Goal: Task Accomplishment & Management: Use online tool/utility

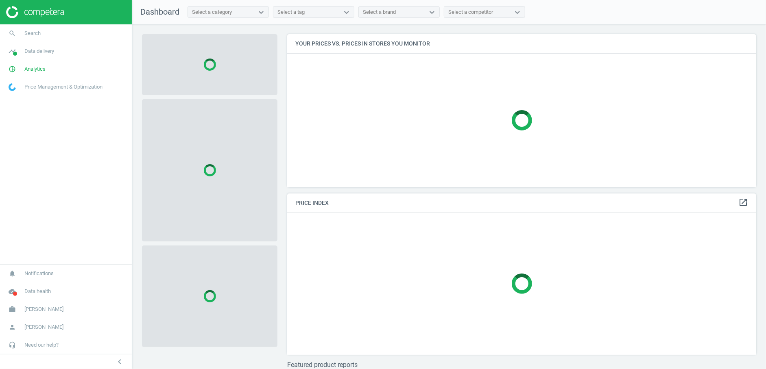
scroll to position [167, 476]
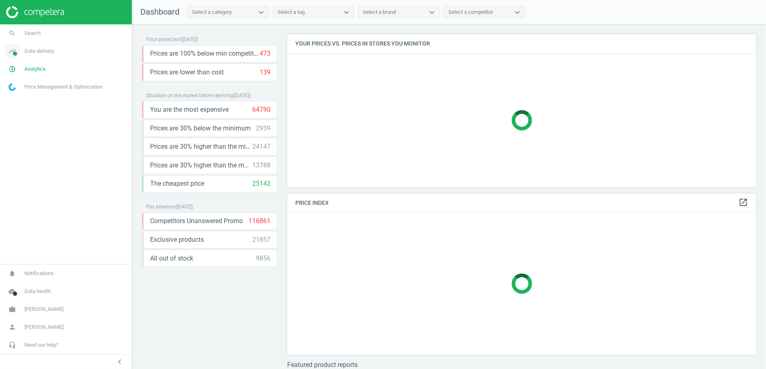
click at [32, 50] on span "Data delivery" at bounding box center [39, 51] width 30 height 7
click at [33, 66] on link "Overview" at bounding box center [66, 69] width 132 height 12
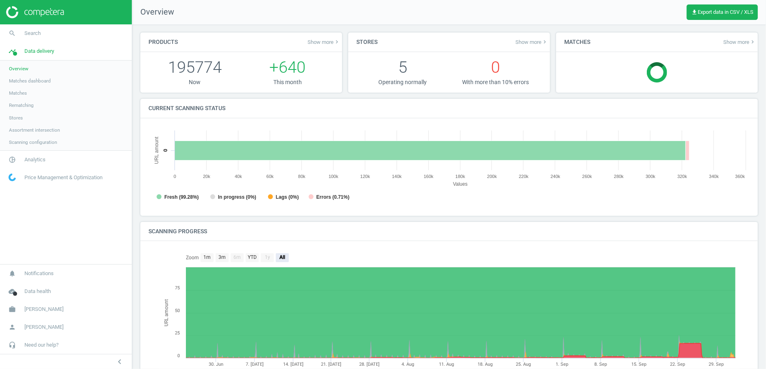
scroll to position [4, 4]
click at [22, 93] on span "Matches" at bounding box center [18, 93] width 18 height 7
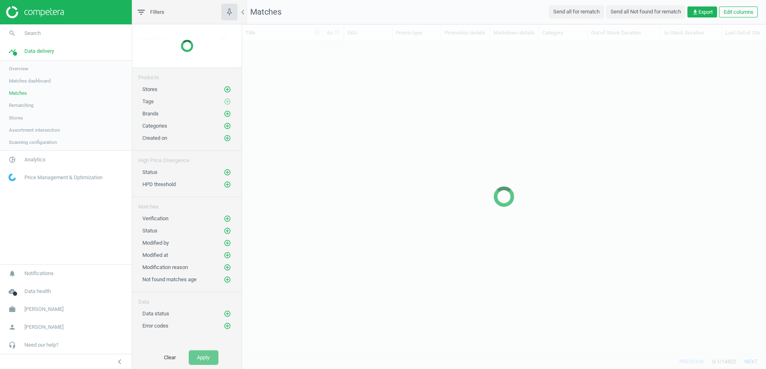
scroll to position [300, 517]
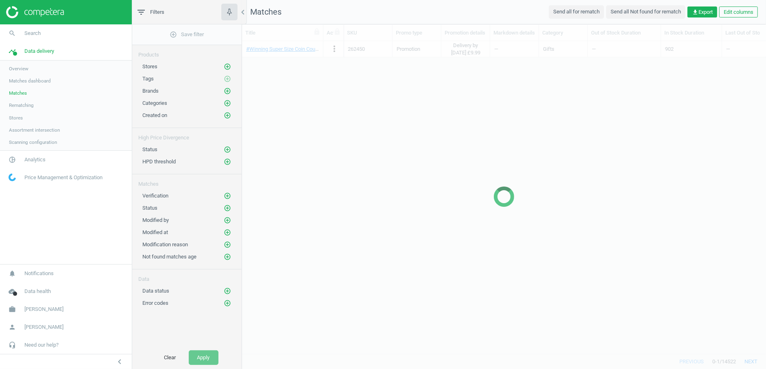
click at [30, 81] on span "Matches dashboard" at bounding box center [30, 81] width 42 height 7
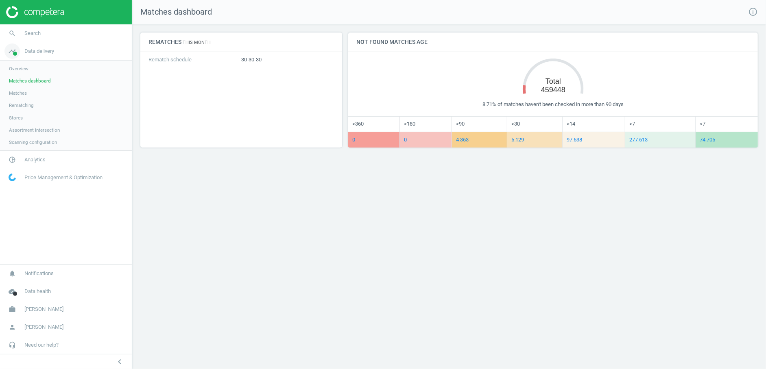
click at [45, 52] on span "Data delivery" at bounding box center [39, 51] width 30 height 7
click at [33, 54] on link "timeline Data delivery" at bounding box center [66, 51] width 132 height 18
click at [20, 68] on span "Overview" at bounding box center [19, 68] width 20 height 7
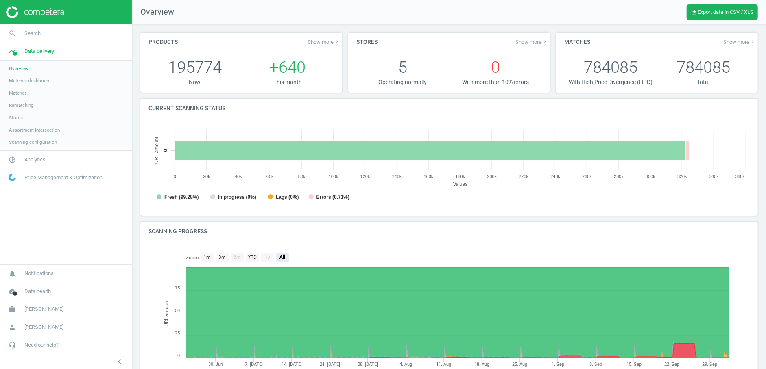
scroll to position [177, 608]
click at [22, 130] on span "Assortment intersection" at bounding box center [34, 130] width 51 height 7
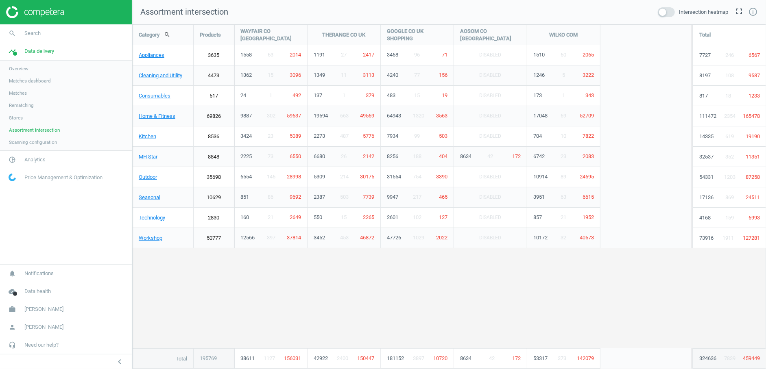
scroll to position [359, 648]
click at [666, 11] on span at bounding box center [666, 12] width 17 height 10
click at [0, 0] on input "checkbox" at bounding box center [0, 0] width 0 height 0
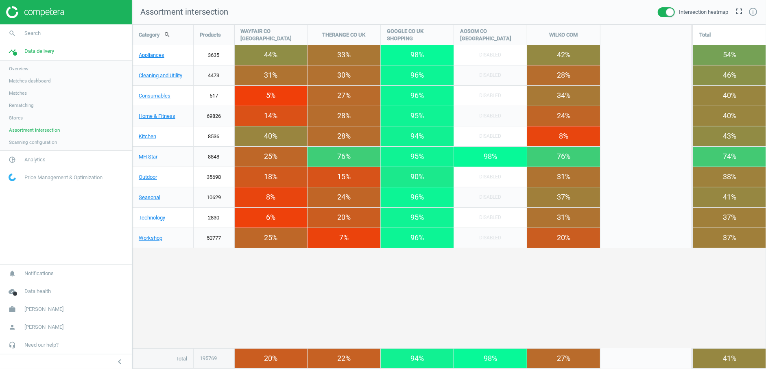
click at [666, 11] on span at bounding box center [666, 12] width 17 height 10
click at [0, 0] on input "checkbox" at bounding box center [0, 0] width 0 height 0
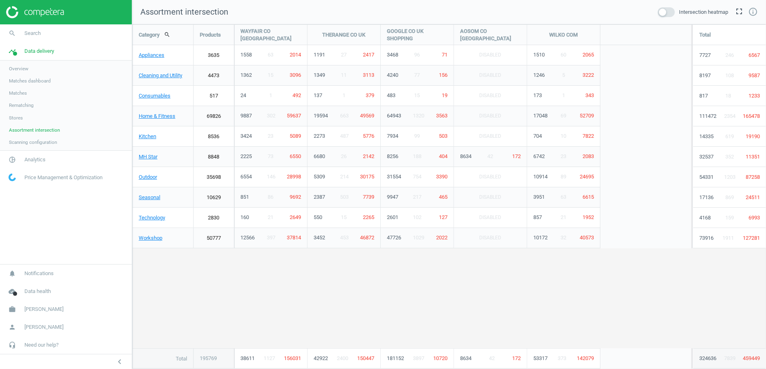
click at [19, 70] on span "Overview" at bounding box center [19, 68] width 20 height 7
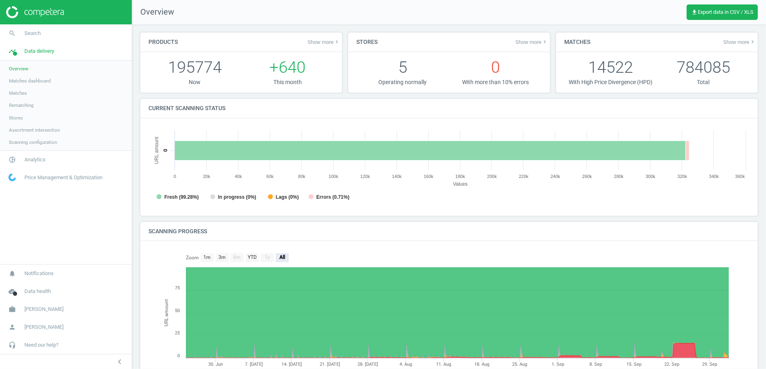
scroll to position [177, 608]
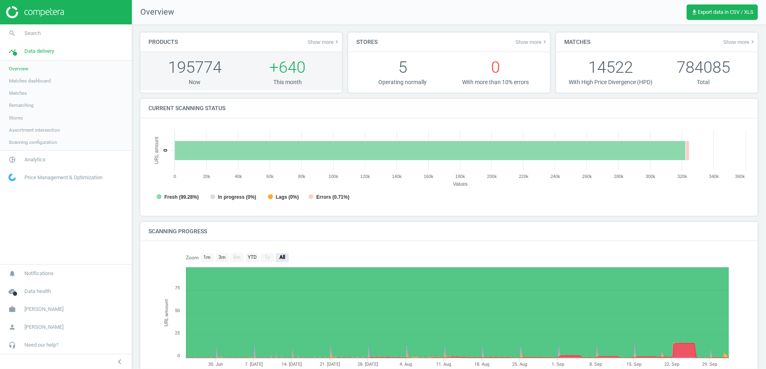
click at [295, 71] on span "+640" at bounding box center [288, 67] width 36 height 19
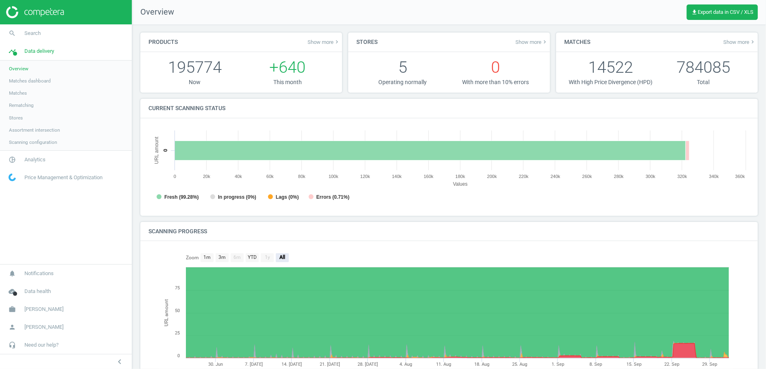
scroll to position [0, 0]
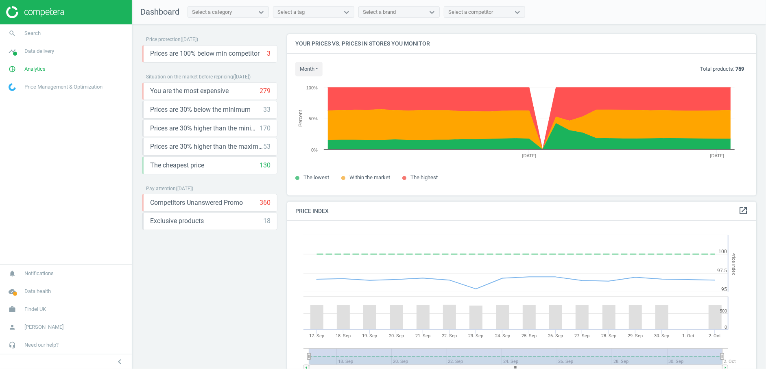
scroll to position [175, 476]
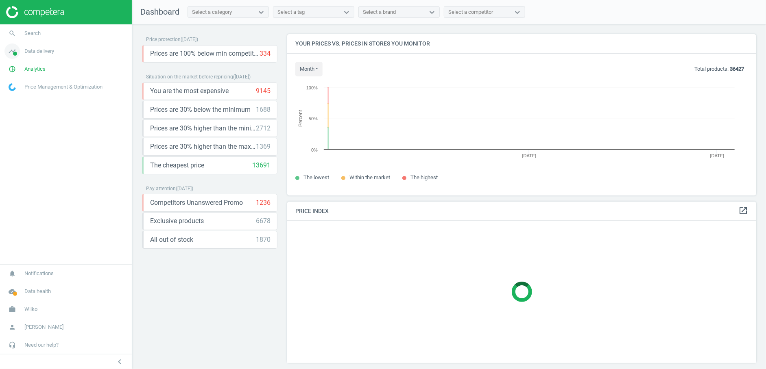
scroll to position [175, 476]
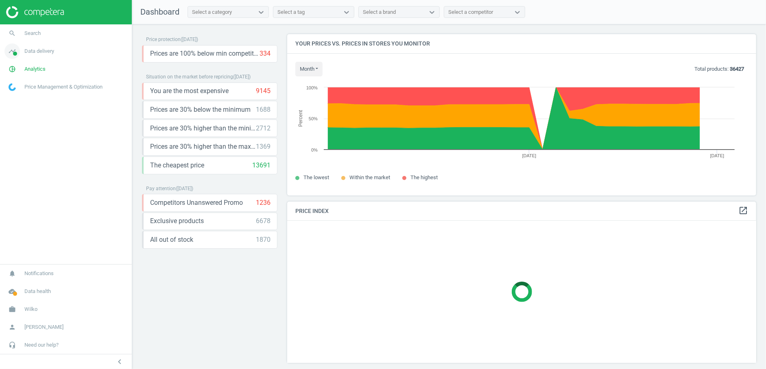
click at [38, 54] on span "Data delivery" at bounding box center [39, 51] width 30 height 7
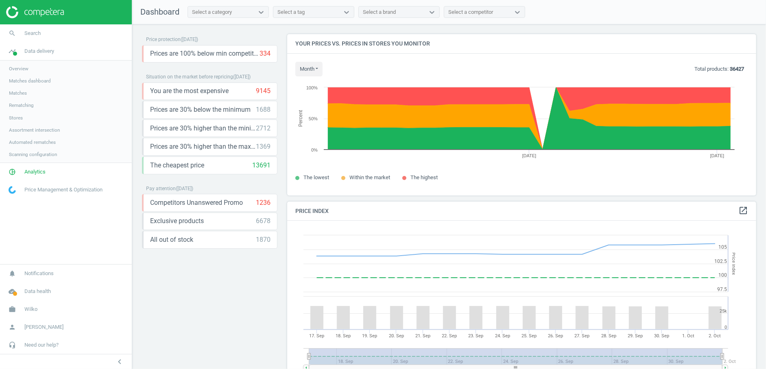
scroll to position [201, 476]
click at [36, 154] on span "Scanning configuration" at bounding box center [33, 154] width 48 height 7
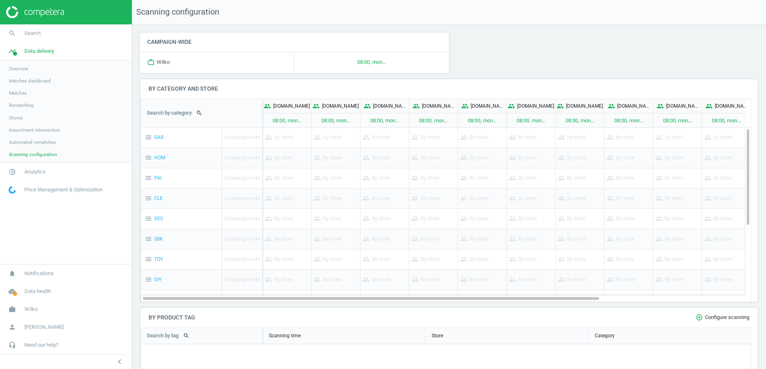
click at [19, 130] on span "Assortment intersection" at bounding box center [34, 130] width 51 height 7
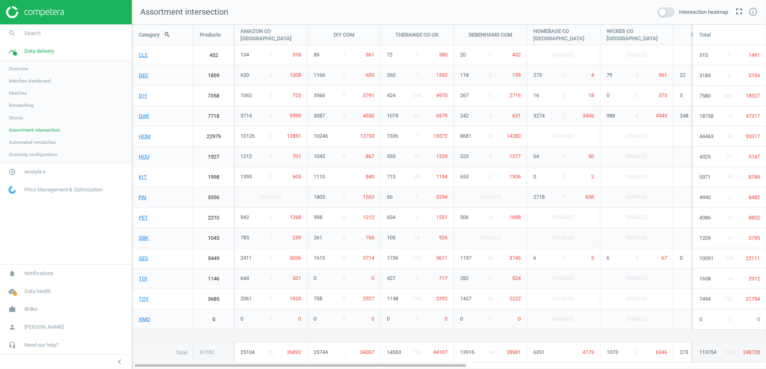
scroll to position [359, 648]
click at [669, 13] on span at bounding box center [666, 12] width 17 height 10
click at [0, 0] on input "checkbox" at bounding box center [0, 0] width 0 height 0
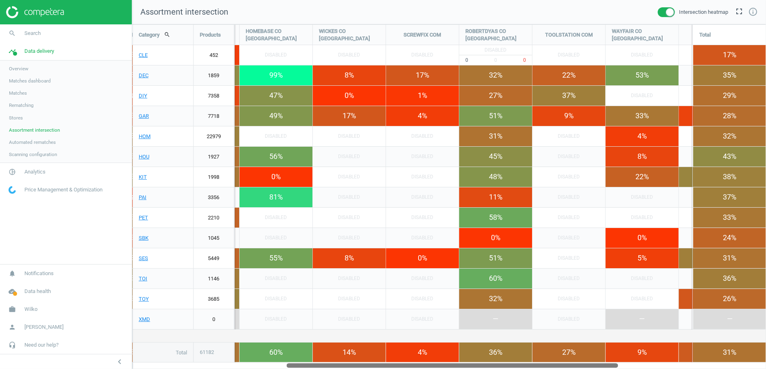
drag, startPoint x: 431, startPoint y: 366, endPoint x: 583, endPoint y: 367, distance: 151.3
click at [583, 367] on div at bounding box center [451, 365] width 331 height 7
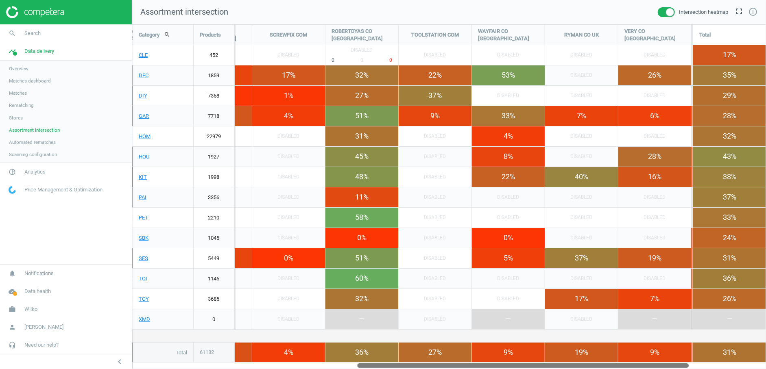
drag, startPoint x: 546, startPoint y: 366, endPoint x: 616, endPoint y: 366, distance: 70.4
click at [616, 366] on div at bounding box center [522, 365] width 331 height 7
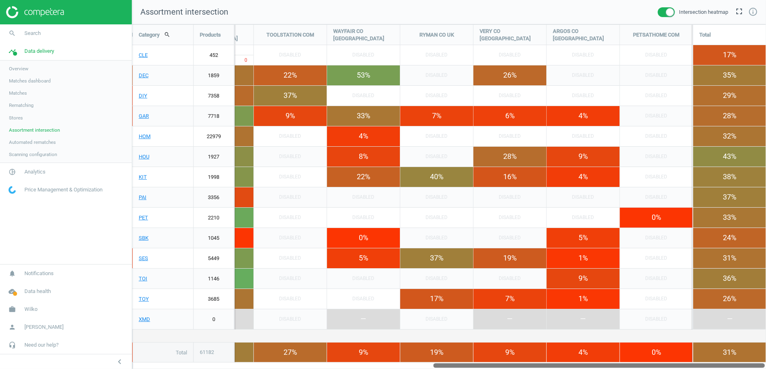
drag, startPoint x: 617, startPoint y: 366, endPoint x: 722, endPoint y: 358, distance: 105.6
click at [722, 358] on div "Category search Products AMAZON CO UK DIY COM THERANGE CO UK DEBENHAMS COM HOME…" at bounding box center [449, 196] width 634 height 345
click at [27, 153] on span "Scanning configuration" at bounding box center [33, 154] width 48 height 7
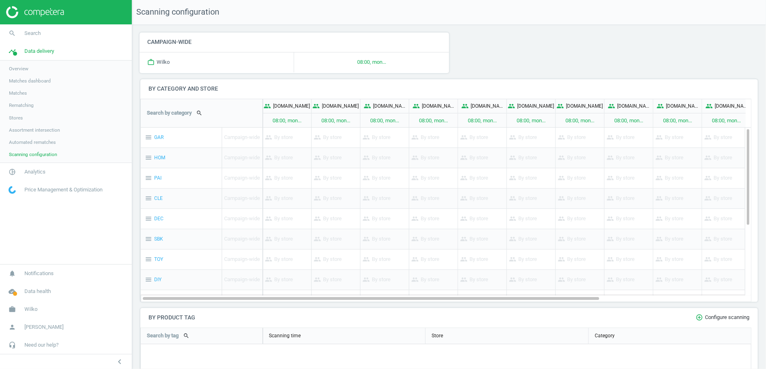
click at [31, 69] on link "Overview" at bounding box center [66, 69] width 132 height 12
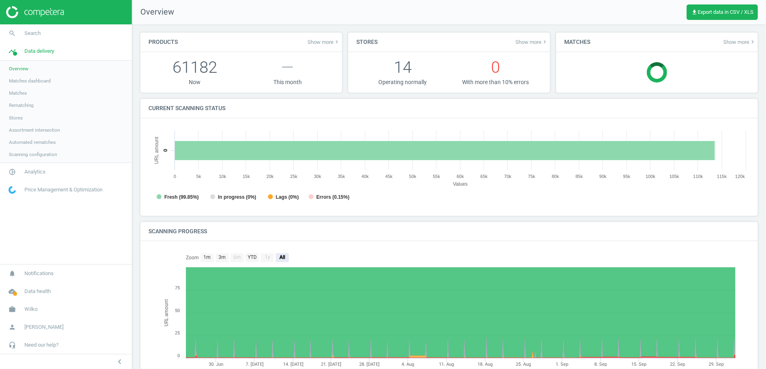
scroll to position [4, 4]
click at [26, 155] on span "Scanning configuration" at bounding box center [33, 154] width 48 height 7
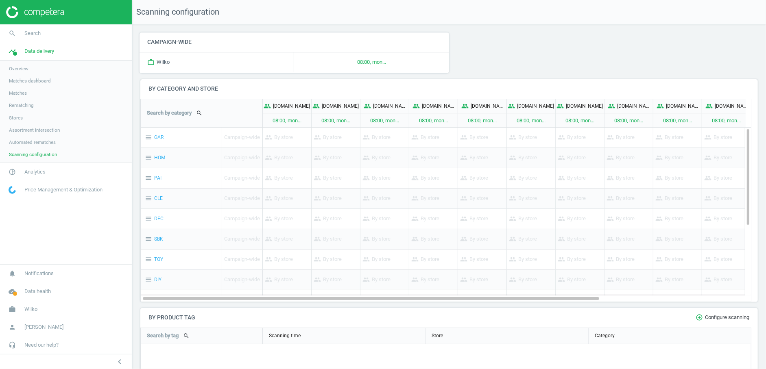
click at [25, 68] on span "Overview" at bounding box center [19, 68] width 20 height 7
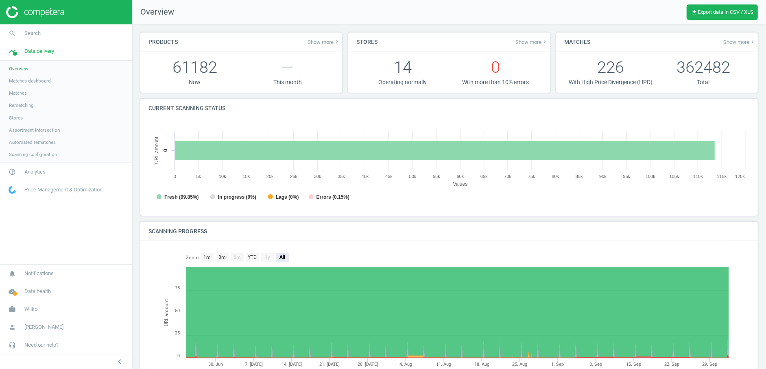
scroll to position [177, 608]
click at [33, 310] on span "Wilko" at bounding box center [30, 309] width 13 height 7
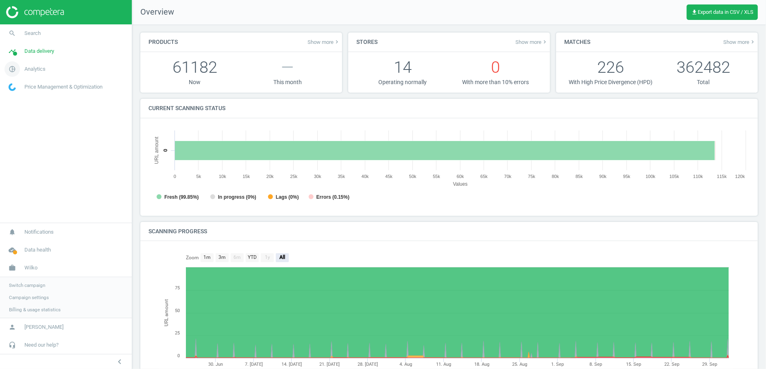
click at [37, 72] on span "Analytics" at bounding box center [34, 68] width 21 height 7
click at [35, 311] on span "Wilko" at bounding box center [30, 309] width 13 height 7
click at [35, 311] on span "Billing & usage statistics" at bounding box center [35, 310] width 52 height 7
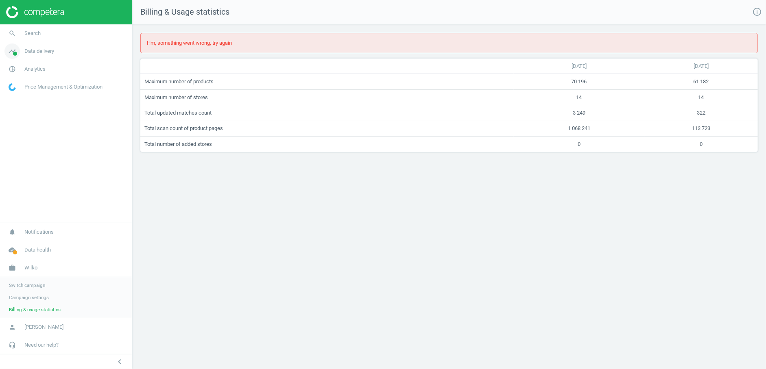
click at [46, 51] on span "Data delivery" at bounding box center [39, 51] width 30 height 7
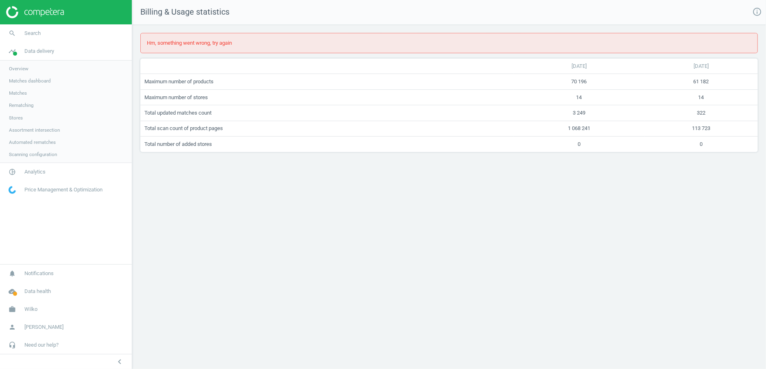
click at [33, 70] on link "Overview" at bounding box center [66, 69] width 132 height 12
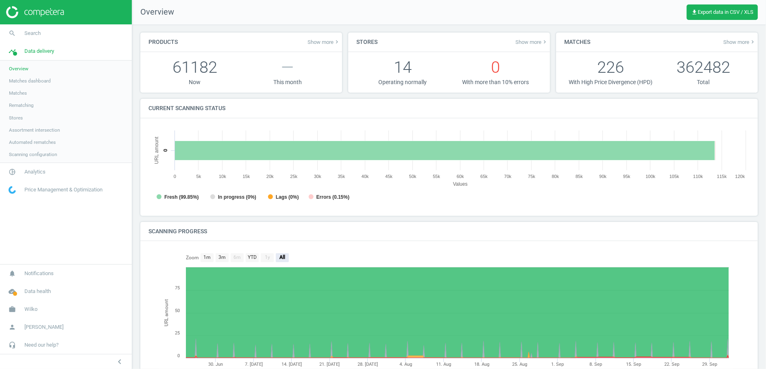
scroll to position [177, 608]
click at [22, 94] on span "Matches" at bounding box center [18, 93] width 18 height 7
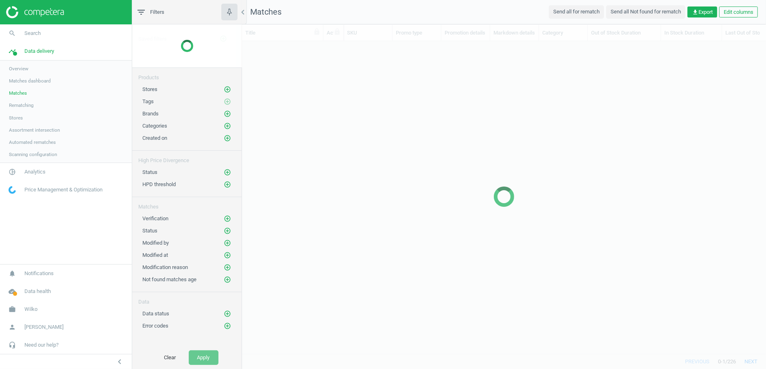
scroll to position [300, 517]
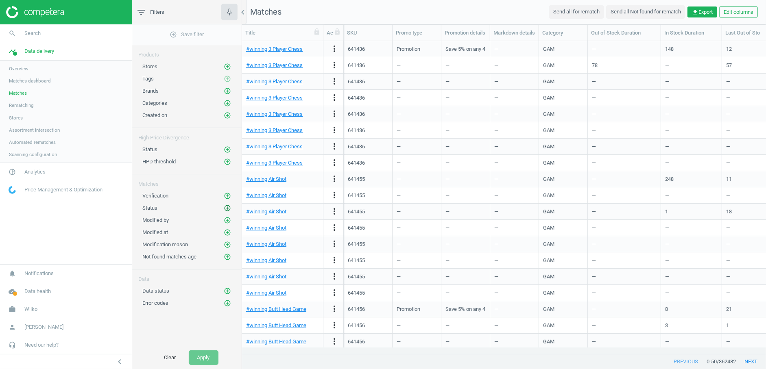
click at [224, 205] on button "add_circle_outline" at bounding box center [227, 208] width 8 height 8
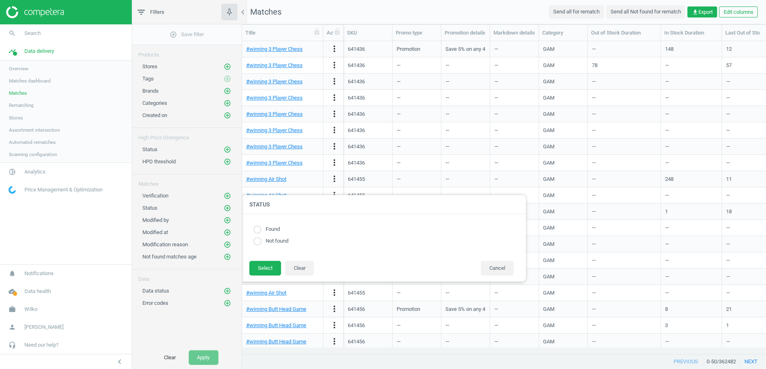
click at [258, 229] on input "radio" at bounding box center [257, 230] width 8 height 8
radio input "true"
click at [263, 268] on button "Select" at bounding box center [265, 268] width 32 height 15
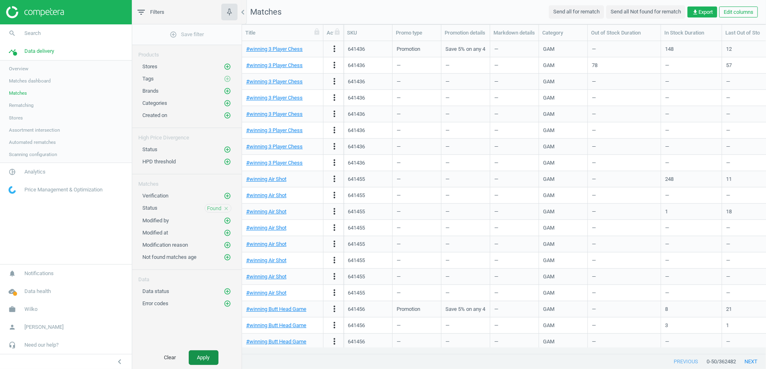
click at [208, 355] on button "Apply" at bounding box center [204, 358] width 30 height 15
